Goal: Register for event/course

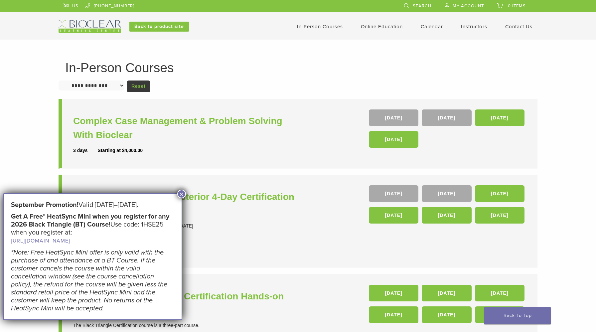
click at [182, 194] on button "×" at bounding box center [181, 194] width 9 height 9
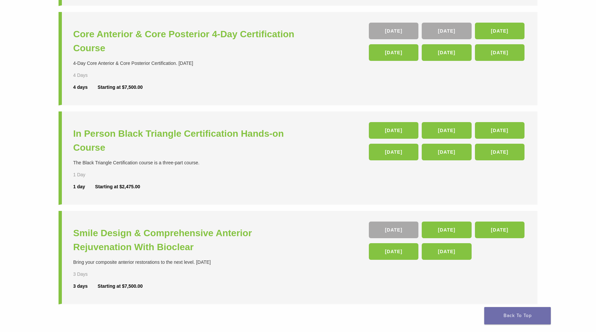
scroll to position [177, 0]
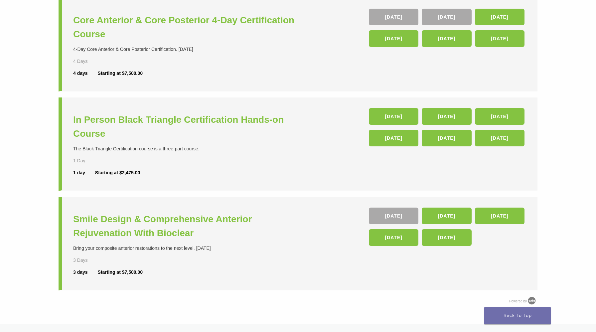
click at [315, 225] on li "Smile Design & Comprehensive Anterior Rejuvenation With Bioclear Bring your com…" at bounding box center [298, 243] width 479 height 93
click at [399, 240] on link "24 Sep 26" at bounding box center [394, 237] width 50 height 17
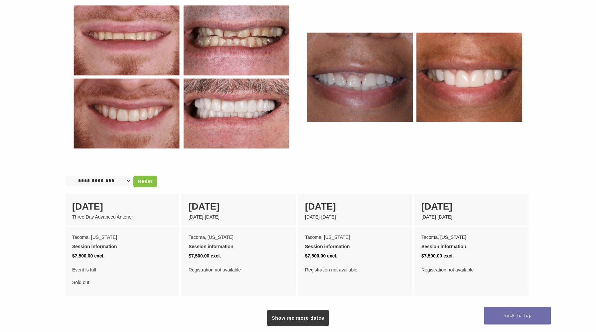
scroll to position [425, 0]
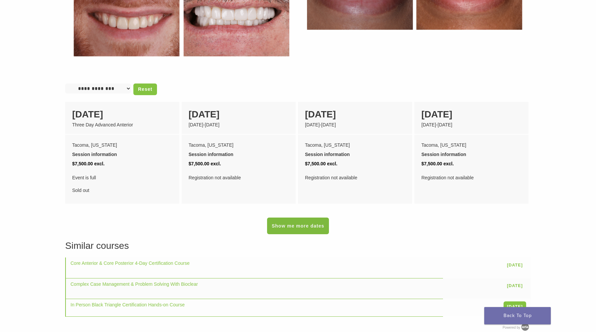
click at [299, 217] on link "Show me more dates" at bounding box center [298, 225] width 62 height 17
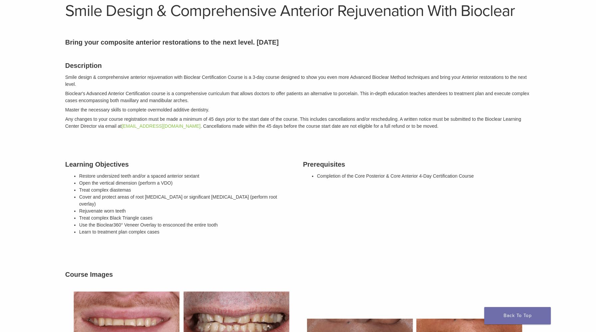
scroll to position [0, 0]
